Goal: Task Accomplishment & Management: Manage account settings

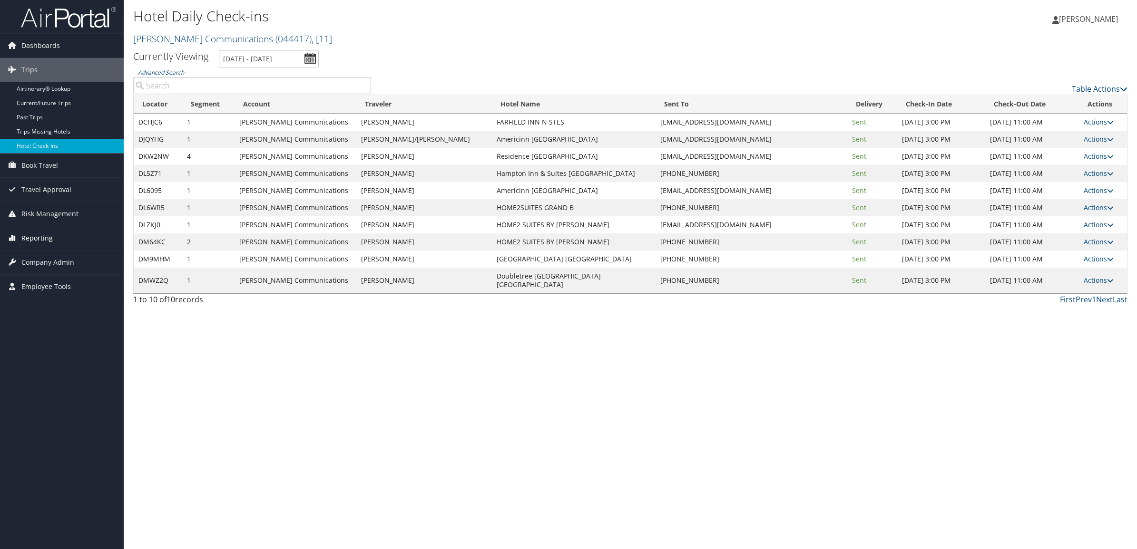
click at [46, 238] on span "Reporting" at bounding box center [36, 238] width 31 height 24
click at [48, 258] on link "Unused Tickets" at bounding box center [62, 257] width 124 height 14
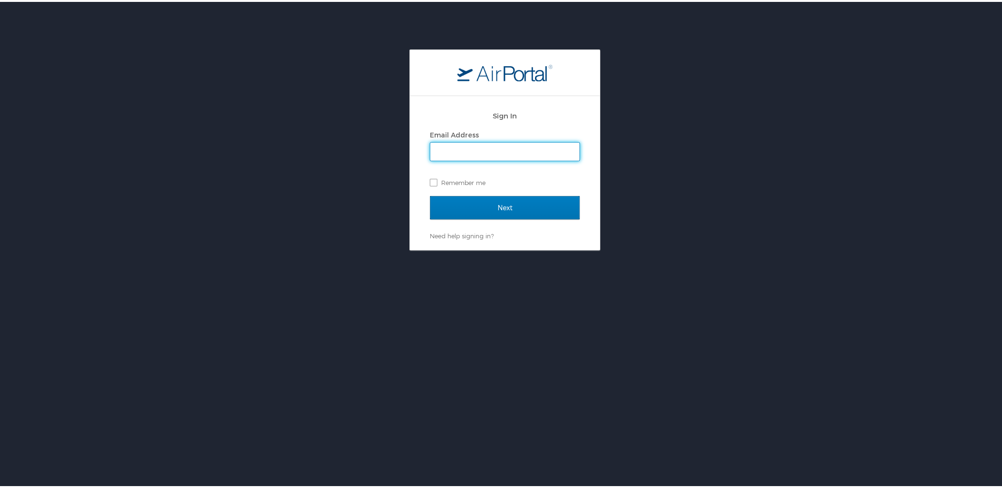
click at [516, 150] on input "Email Address" at bounding box center [505, 150] width 149 height 18
type input "egreen1@sorenson.com"
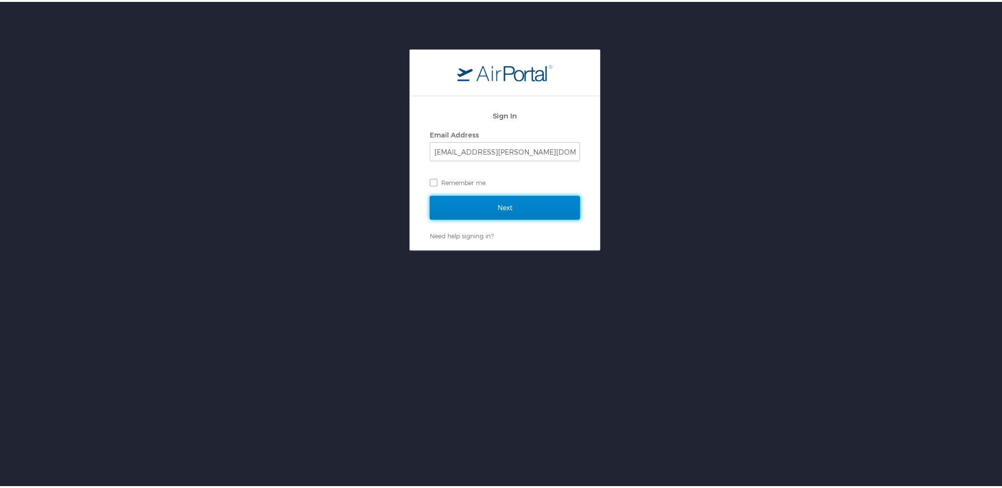
click at [495, 202] on input "Next" at bounding box center [505, 206] width 150 height 24
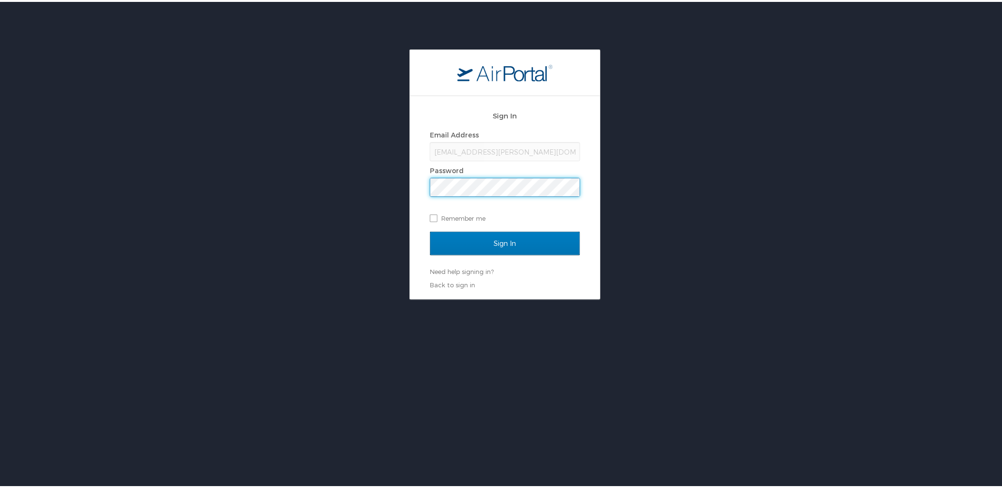
click at [430, 230] on input "Sign In" at bounding box center [505, 242] width 150 height 24
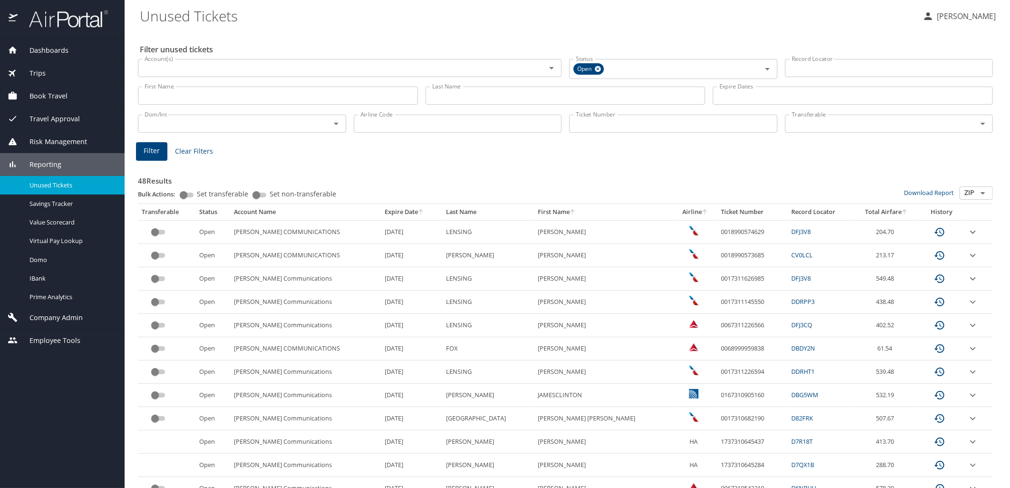
click at [325, 99] on input "First Name" at bounding box center [278, 96] width 280 height 18
paste input "VICTORJOSECANALES"
type input "VICTORJOSECANALES"
click at [449, 98] on input "Last Name" at bounding box center [566, 96] width 280 height 18
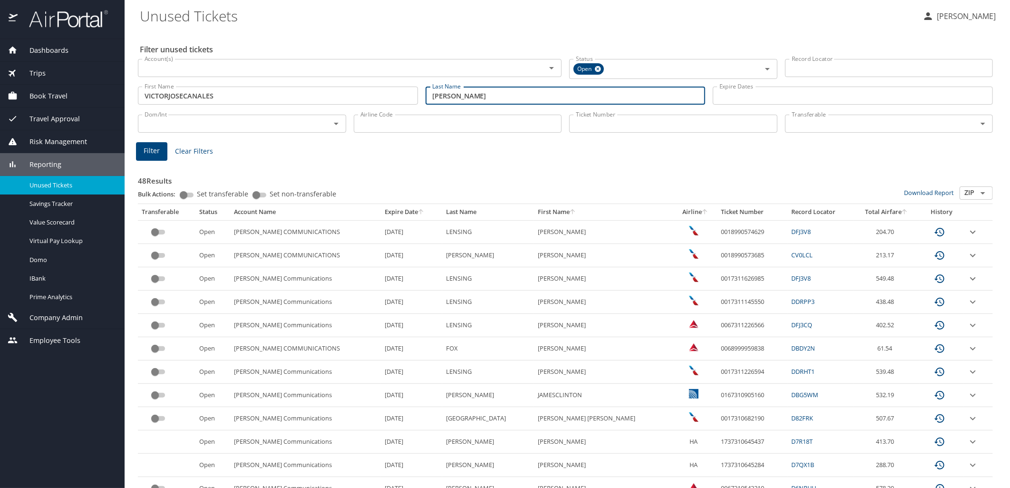
type input "vega"
click at [152, 149] on span "Filter" at bounding box center [152, 151] width 16 height 12
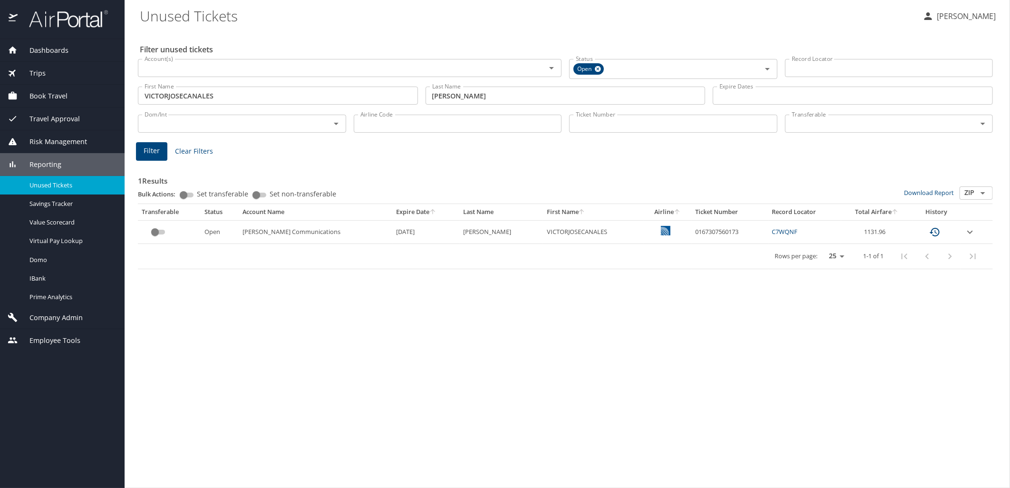
click at [160, 234] on input "custom pagination table" at bounding box center [155, 231] width 34 height 11
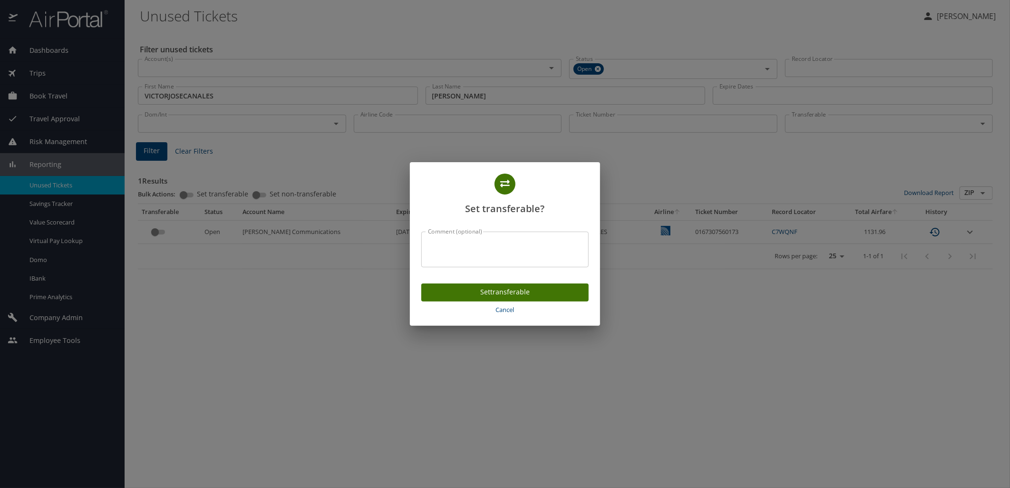
click at [530, 289] on span "Set transferable" at bounding box center [505, 292] width 152 height 12
